Goal: Task Accomplishment & Management: Complete application form

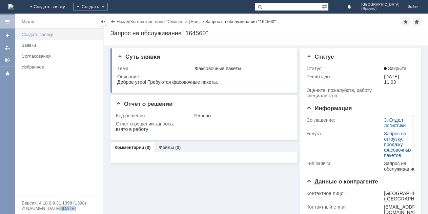
click at [32, 35] on div "Создать заявку" at bounding box center [60, 34] width 77 height 5
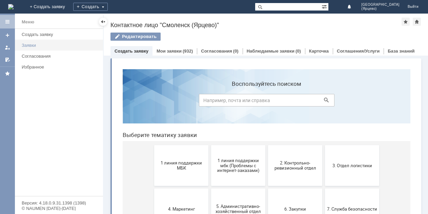
click at [60, 47] on div "Заявки" at bounding box center [60, 45] width 77 height 5
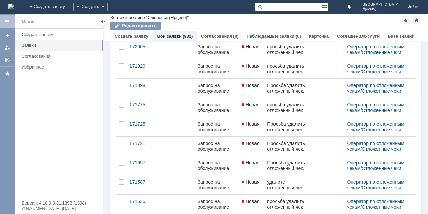
scroll to position [269, 0]
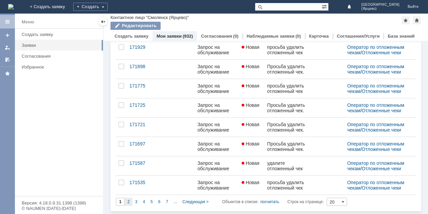
click at [129, 202] on span "2" at bounding box center [129, 201] width 2 height 5
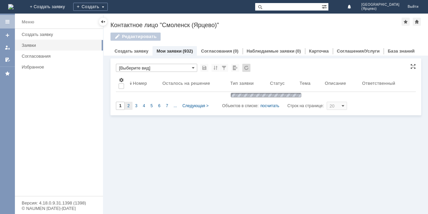
type input "2"
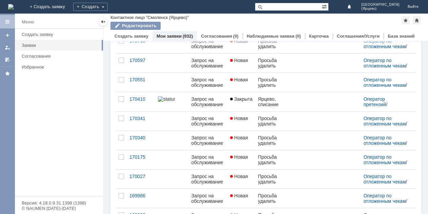
scroll to position [272, 0]
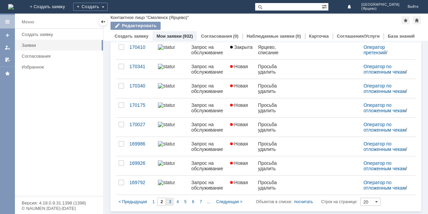
click at [173, 203] on div "3" at bounding box center [170, 202] width 8 height 8
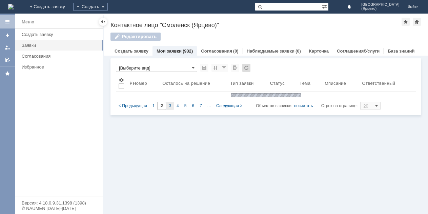
type input "3"
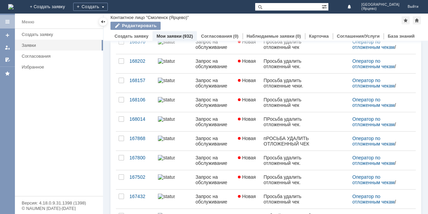
scroll to position [269, 0]
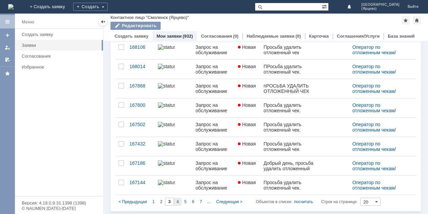
click at [178, 202] on span "4" at bounding box center [178, 201] width 2 height 5
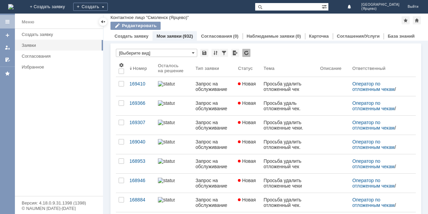
type input "4"
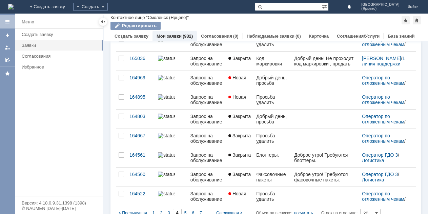
scroll to position [272, 0]
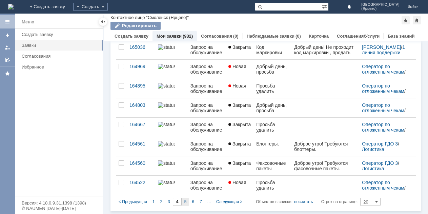
click at [185, 202] on span "5" at bounding box center [186, 201] width 2 height 5
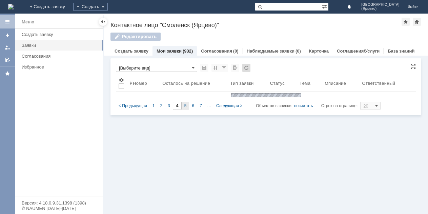
type input "5"
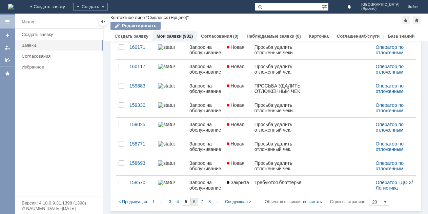
click at [192, 202] on div "6" at bounding box center [195, 202] width 8 height 8
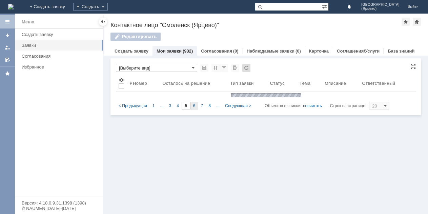
scroll to position [0, 0]
type input "6"
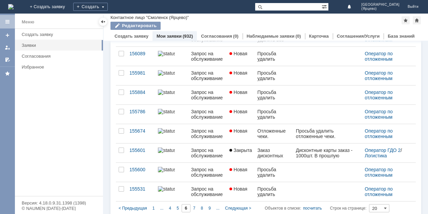
scroll to position [272, 0]
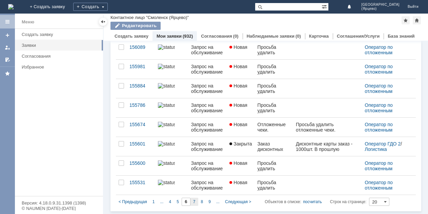
click at [195, 200] on span "7" at bounding box center [194, 201] width 2 height 5
type input "7"
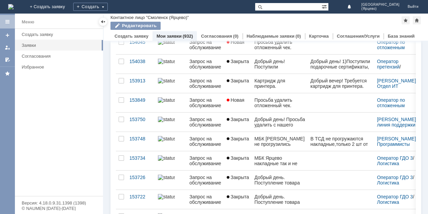
scroll to position [202, 0]
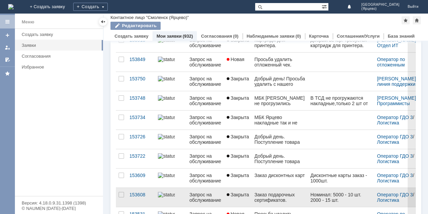
click at [337, 201] on div "2000 - 15 шт." at bounding box center [336, 199] width 51 height 5
click at [269, 197] on div "Заказ подарочных сертификатов." at bounding box center [280, 197] width 51 height 11
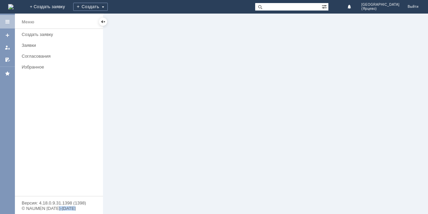
click at [269, 197] on div at bounding box center [266, 114] width 325 height 201
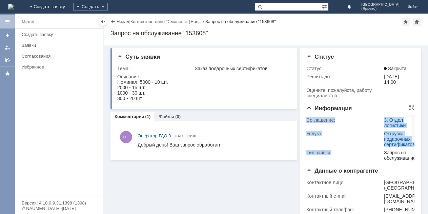
drag, startPoint x: 357, startPoint y: 162, endPoint x: 369, endPoint y: 166, distance: 12.8
click at [369, 166] on div "Информация Соглашение: 3. Отдел логистики Услуга: Отгрузка подарочных сертифика…" at bounding box center [361, 136] width 108 height 62
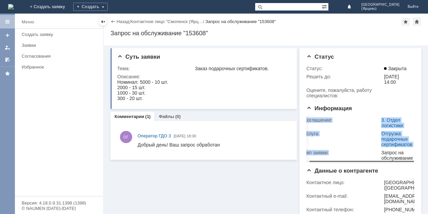
drag, startPoint x: 318, startPoint y: 160, endPoint x: 335, endPoint y: 159, distance: 16.7
click at [335, 159] on body "Идет загрузка, пожалуйста, подождите. На домашнюю + Создать заявку Создать Смол…" at bounding box center [214, 107] width 428 height 214
click at [3, 34] on link at bounding box center [7, 35] width 11 height 11
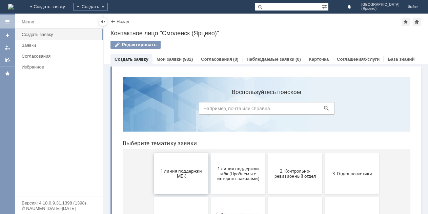
click at [189, 177] on span "1 линия поддержки МБК" at bounding box center [181, 174] width 50 height 10
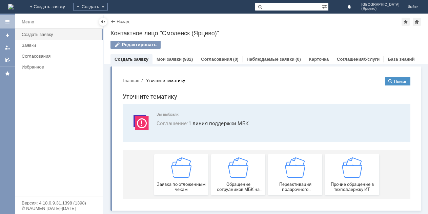
click at [418, 199] on div "Витрина услуг" at bounding box center [266, 138] width 311 height 144
click at [226, 185] on span "Обращение сотрудников МБК на недоступность тех. поддержки" at bounding box center [238, 187] width 50 height 10
click at [138, 61] on link "Создать заявку" at bounding box center [132, 59] width 34 height 5
click at [46, 17] on div "Меню" at bounding box center [59, 22] width 88 height 14
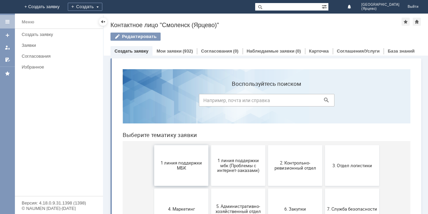
scroll to position [34, 0]
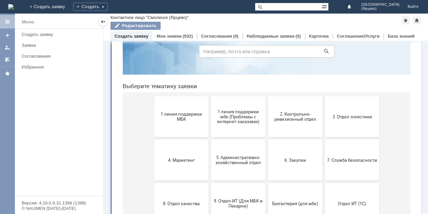
click at [359, 123] on button "3. Отдел логистики" at bounding box center [352, 116] width 54 height 41
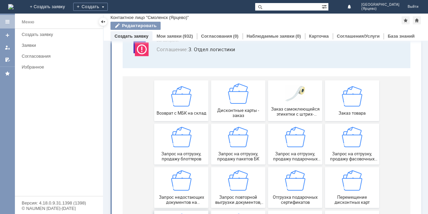
scroll to position [49, 0]
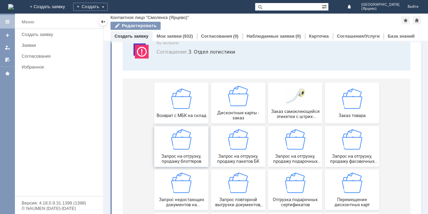
click at [189, 162] on span "Запрос на отгрузку, продажу блоттеров" at bounding box center [181, 159] width 50 height 10
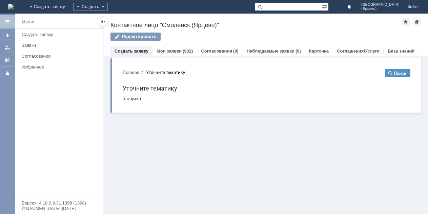
scroll to position [0, 0]
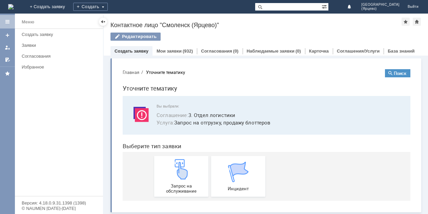
click at [189, 162] on img at bounding box center [181, 169] width 20 height 20
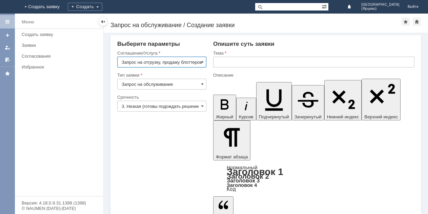
click at [168, 104] on input "3. Низкая (готовы подождать решение)" at bounding box center [161, 106] width 89 height 11
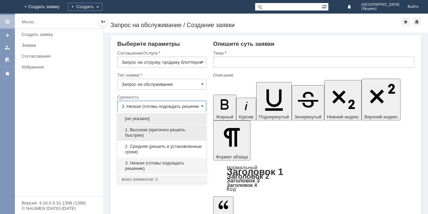
click at [159, 130] on span "1. Высокая (критично решить быстрее)" at bounding box center [162, 132] width 80 height 11
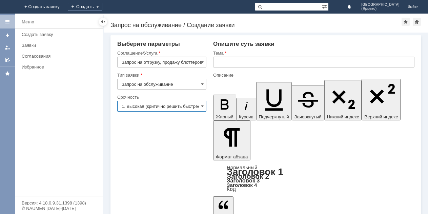
type input "1. Высокая (критично решить быстрее)"
click at [219, 65] on input "text" at bounding box center [314, 62] width 202 height 11
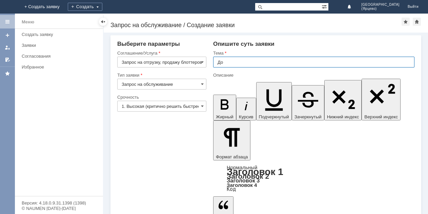
type input "Д"
type input "Заказ блоттеров."
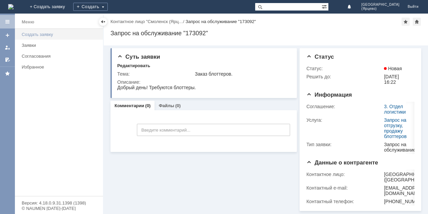
click at [58, 36] on div "Создать заявку" at bounding box center [60, 34] width 77 height 5
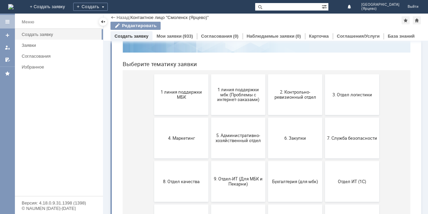
scroll to position [68, 0]
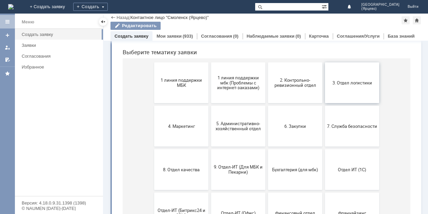
click at [355, 80] on button "3. Отдел логистики" at bounding box center [352, 82] width 54 height 41
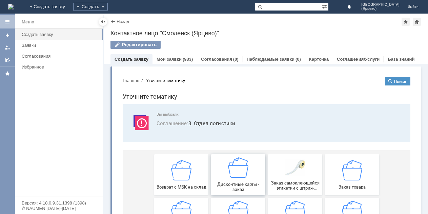
scroll to position [34, 0]
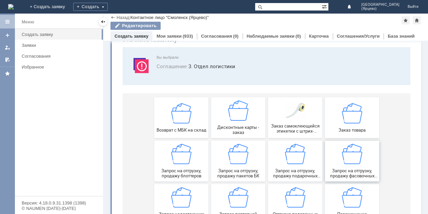
click at [342, 174] on span "Запрос на отгрузку, продажу фасовочных пакетов" at bounding box center [352, 173] width 50 height 10
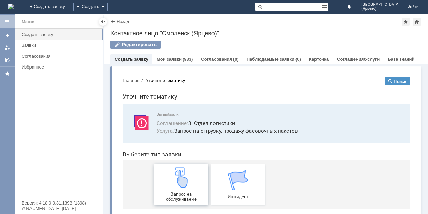
scroll to position [9, 0]
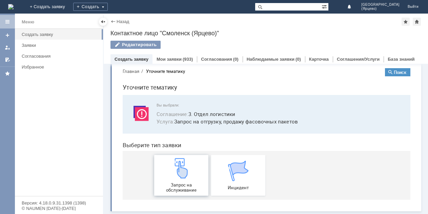
click at [188, 185] on span "Запрос на обслуживание" at bounding box center [181, 188] width 50 height 10
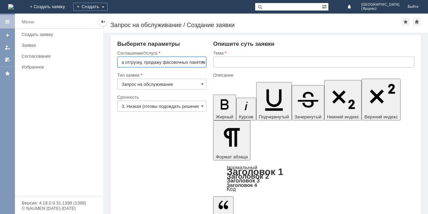
click at [163, 82] on input "Запрос на обслуживание" at bounding box center [161, 84] width 89 height 11
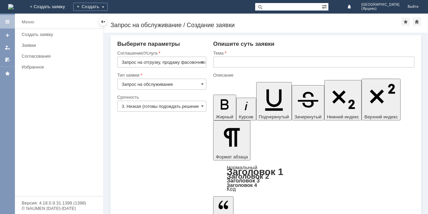
type input "Запрос на обслуживание"
click at [162, 109] on input "3. Низкая (готовы подождать решение)" at bounding box center [161, 106] width 89 height 11
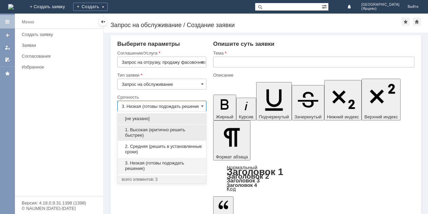
click at [152, 134] on span "1. Высокая (критично решить быстрее)" at bounding box center [162, 132] width 80 height 11
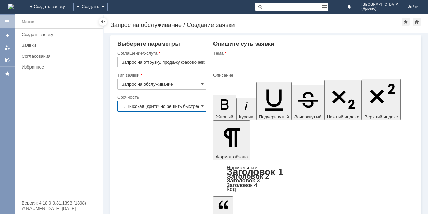
type input "1. Высокая (критично решить быстрее)"
click at [228, 61] on input "text" at bounding box center [314, 62] width 202 height 11
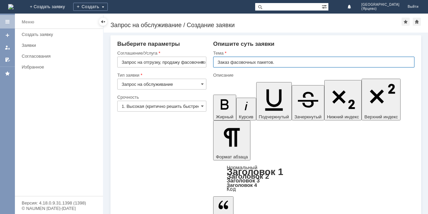
type input "Заказ фасовочных пакетов."
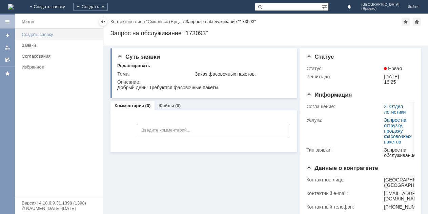
click at [45, 33] on div "Создать заявку" at bounding box center [60, 34] width 77 height 5
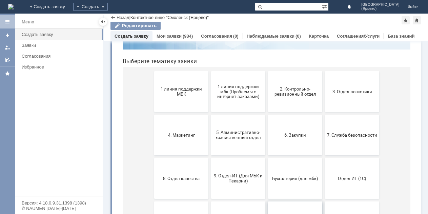
scroll to position [47, 0]
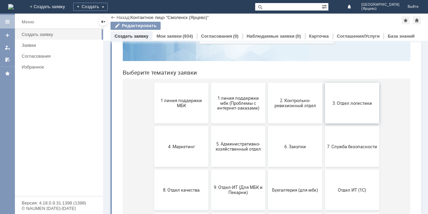
click at [351, 109] on button "3. Отдел логистики" at bounding box center [352, 103] width 54 height 41
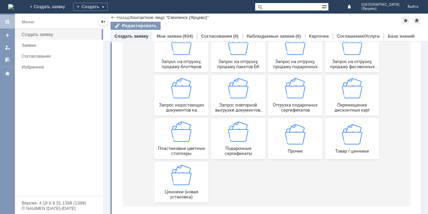
scroll to position [150, 0]
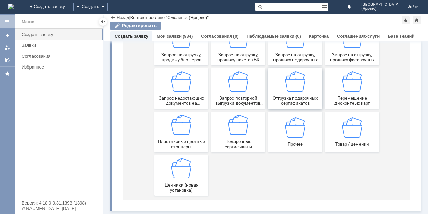
click at [283, 103] on span "Отгрузка подарочных сертификатов" at bounding box center [295, 101] width 50 height 10
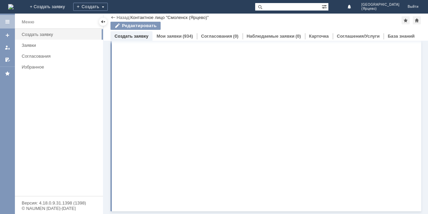
scroll to position [0, 0]
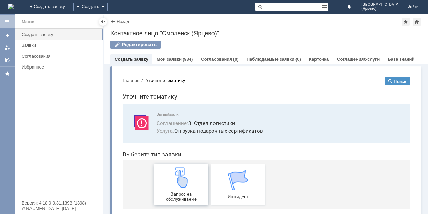
click at [184, 186] on img at bounding box center [181, 177] width 20 height 20
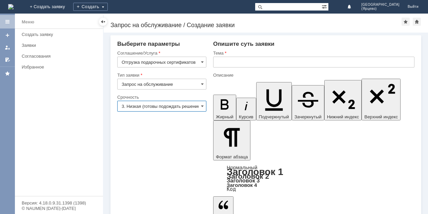
click at [171, 107] on input "3. Низкая (готовы подождать решение)" at bounding box center [161, 106] width 89 height 11
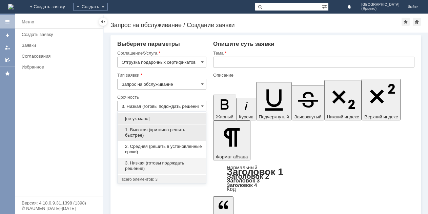
click at [153, 133] on span "1. Высокая (критично решить быстрее)" at bounding box center [162, 132] width 80 height 11
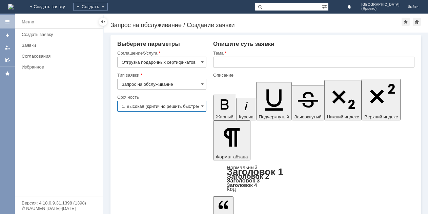
type input "1. Высокая (критично решить быстрее)"
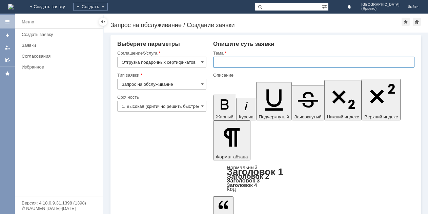
click at [228, 65] on input "text" at bounding box center [314, 62] width 202 height 11
type input "Заказ подарочных сертификатов."
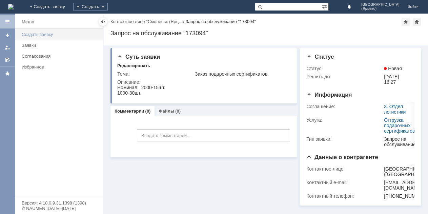
click at [46, 32] on link "Создать заявку" at bounding box center [60, 34] width 83 height 11
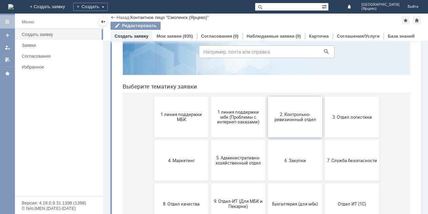
scroll to position [34, 0]
click at [53, 37] on link "Создать заявку" at bounding box center [60, 34] width 83 height 11
